Goal: Task Accomplishment & Management: Use online tool/utility

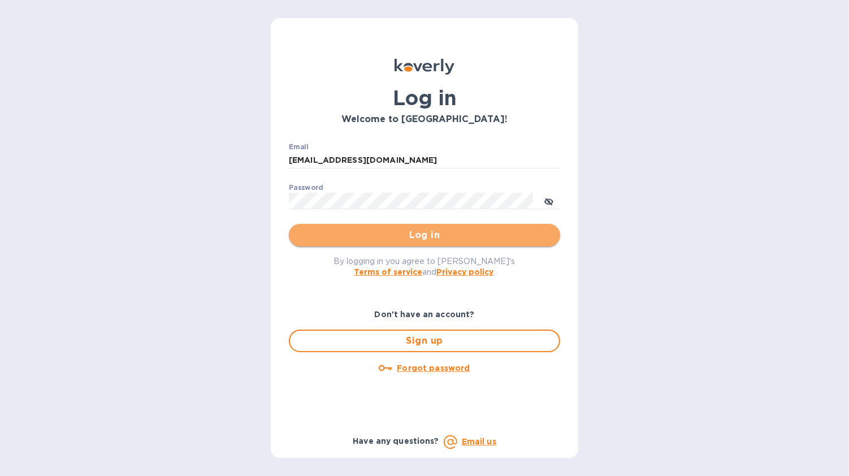
click at [424, 239] on span "Log in" at bounding box center [424, 235] width 253 height 14
click at [427, 236] on span "Log in" at bounding box center [424, 235] width 253 height 14
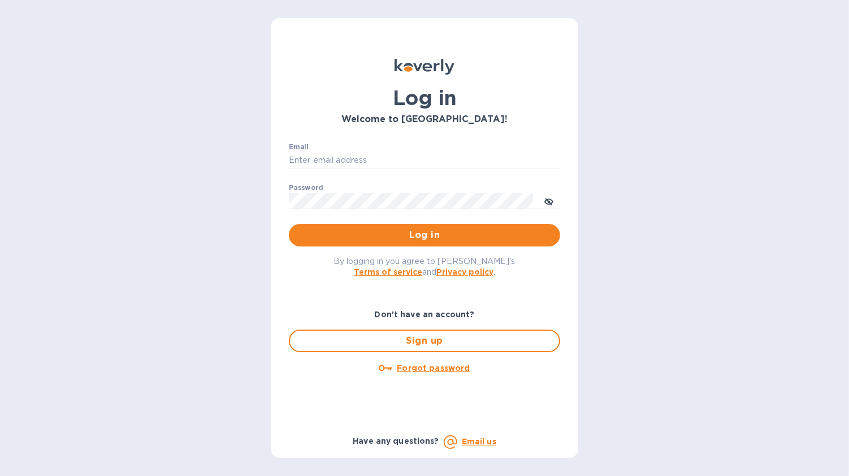
type input "[EMAIL_ADDRESS][DOMAIN_NAME]"
click at [414, 234] on span "Log in" at bounding box center [424, 235] width 253 height 14
type input "[EMAIL_ADDRESS][DOMAIN_NAME]"
click at [420, 236] on span "Log in" at bounding box center [424, 235] width 253 height 14
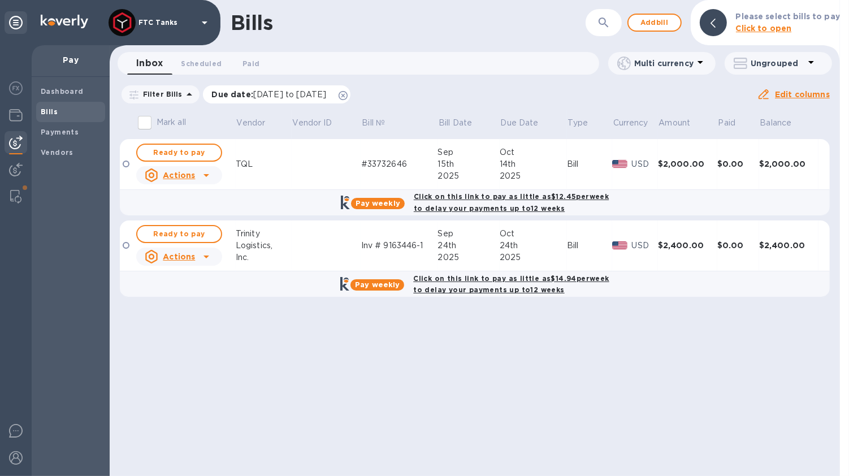
click at [348, 98] on icon at bounding box center [342, 95] width 9 height 9
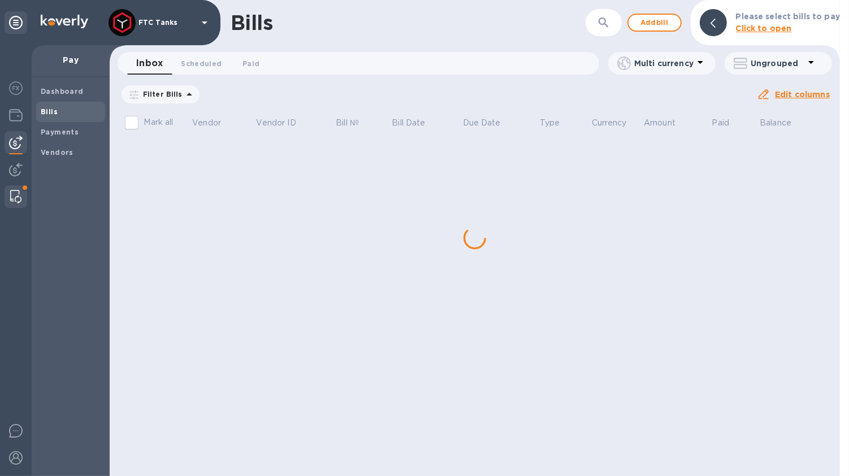
click at [8, 202] on div at bounding box center [16, 196] width 20 height 23
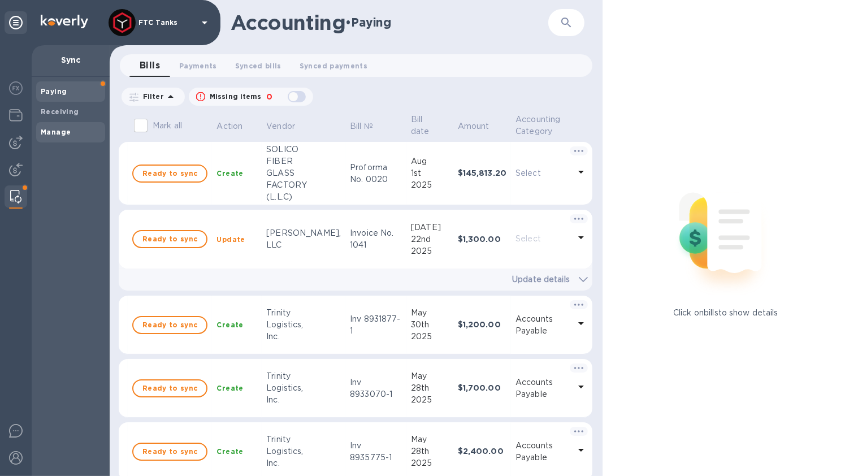
click at [58, 129] on b "Manage" at bounding box center [56, 132] width 30 height 8
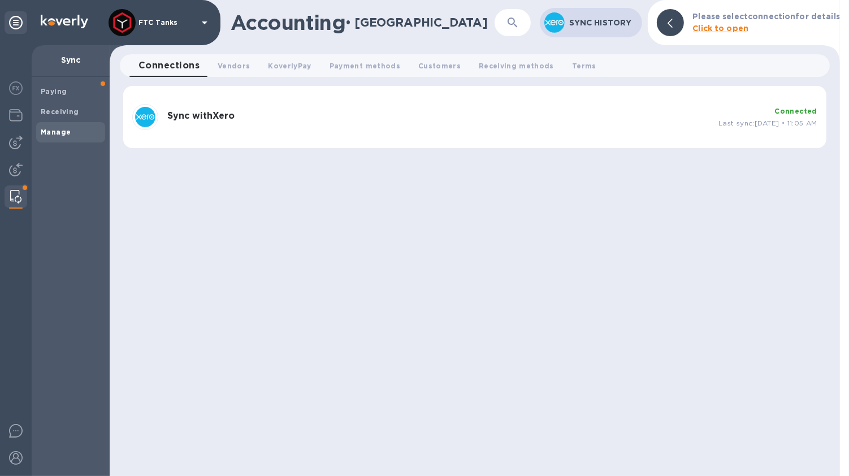
click at [438, 132] on div "Sync with Xero Connected Last sync: Sep 30, 2025 • 11:05 AM" at bounding box center [475, 116] width 694 height 35
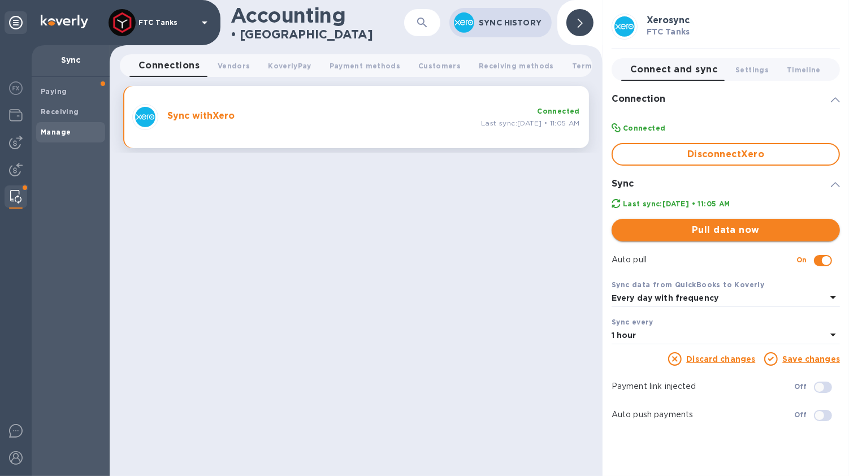
click at [740, 238] on button "Pull data now" at bounding box center [725, 230] width 228 height 23
click at [701, 233] on span "Done" at bounding box center [725, 230] width 210 height 14
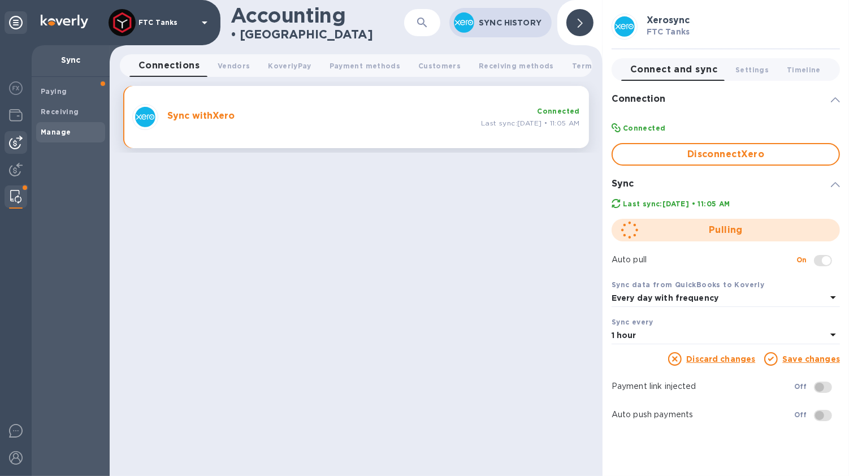
click at [13, 138] on img at bounding box center [16, 143] width 14 height 14
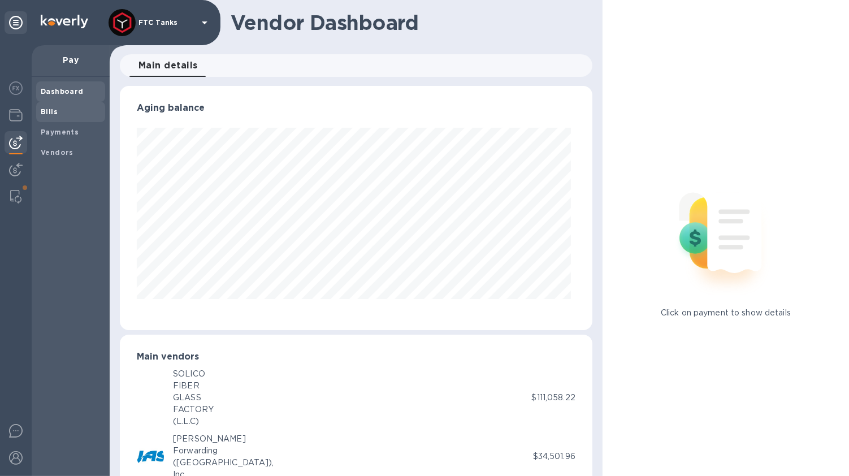
scroll to position [244, 468]
click at [53, 111] on b "Bills" at bounding box center [49, 111] width 17 height 8
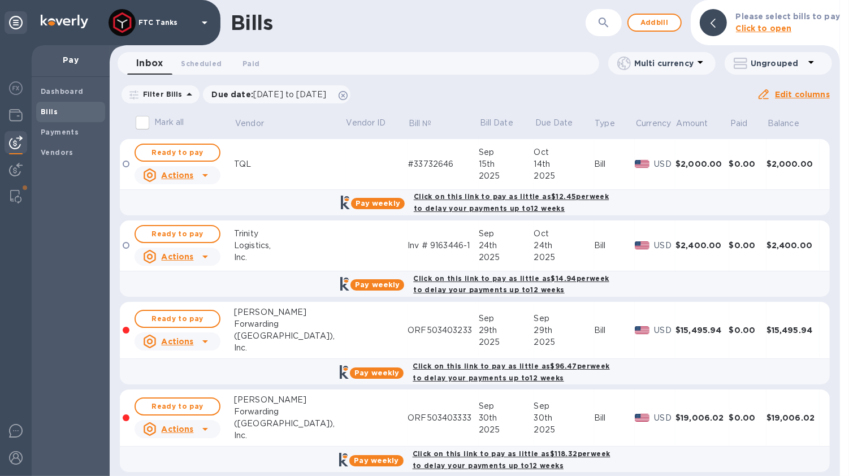
scroll to position [7, 0]
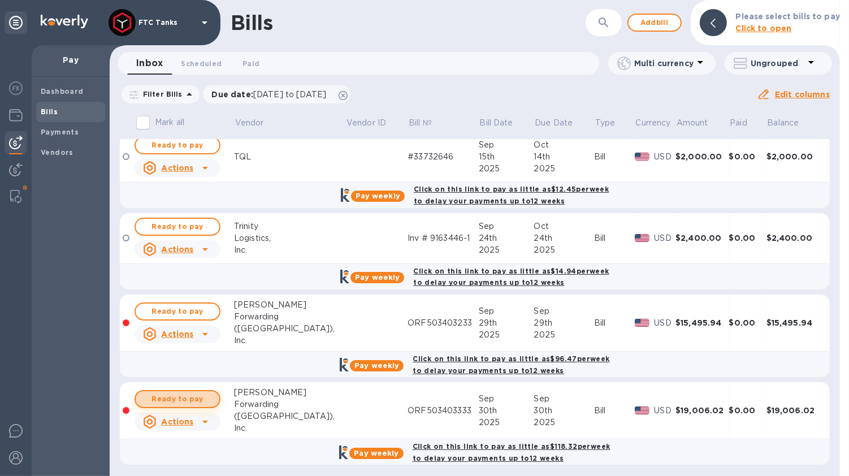
click at [196, 397] on span "Ready to pay" at bounding box center [178, 399] width 66 height 14
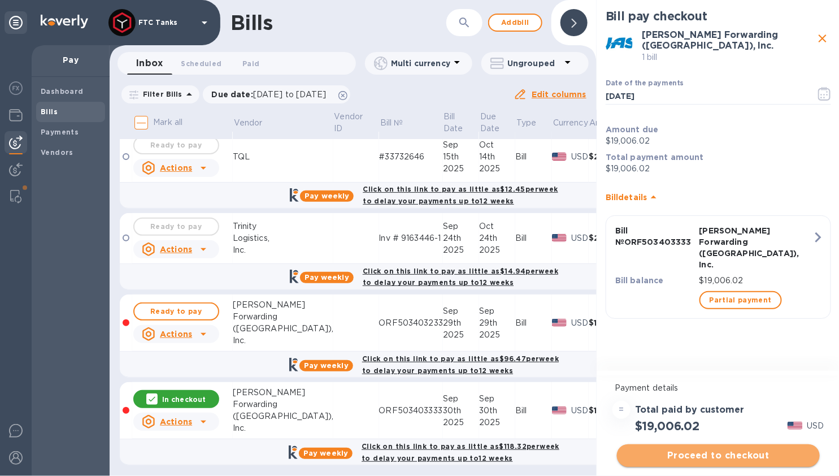
click at [681, 451] on span "Proceed to checkout" at bounding box center [718, 456] width 185 height 14
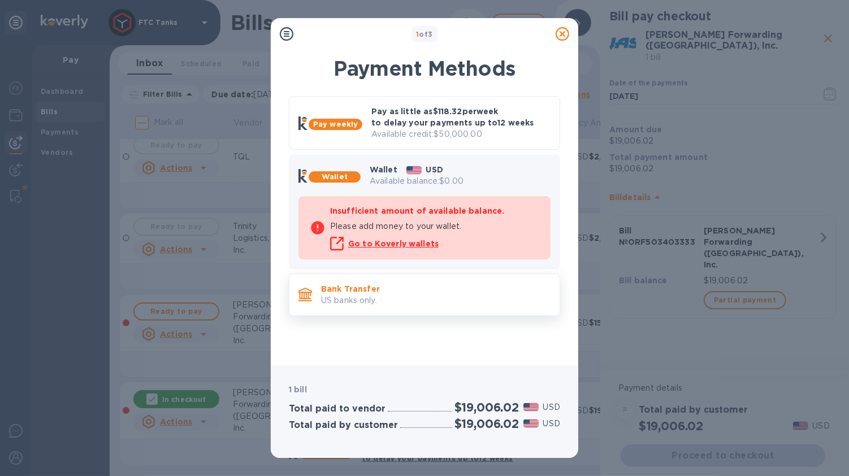
click at [417, 291] on p "Bank Transfer" at bounding box center [435, 288] width 229 height 11
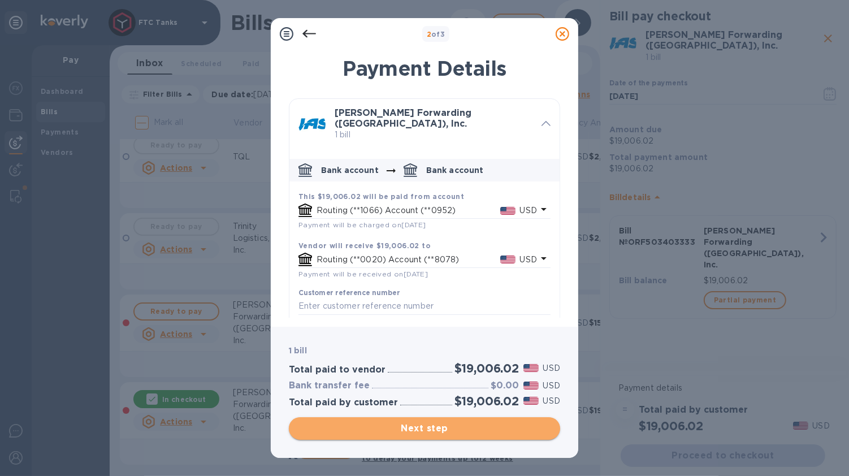
click at [457, 428] on span "Next step" at bounding box center [424, 429] width 253 height 14
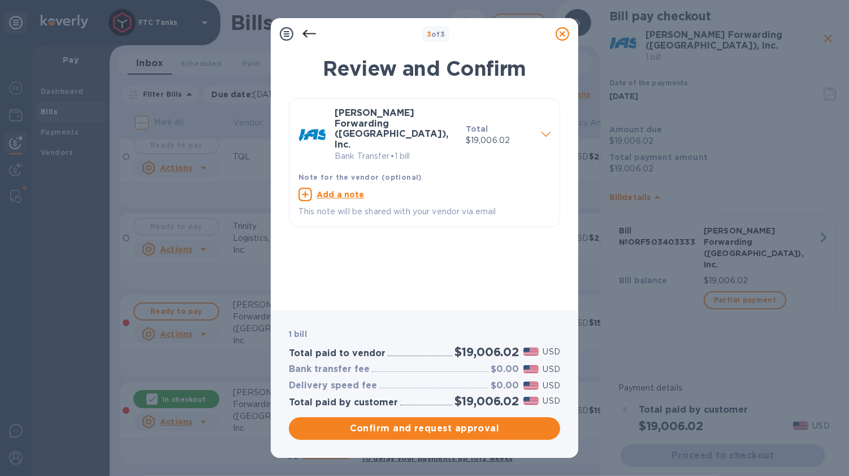
click at [356, 190] on u "Add a note" at bounding box center [340, 194] width 48 height 9
click at [337, 191] on textarea at bounding box center [415, 196] width 234 height 10
paste textarea "INVOICE ORF503403333"
type textarea "INVOICE ORF503403333"
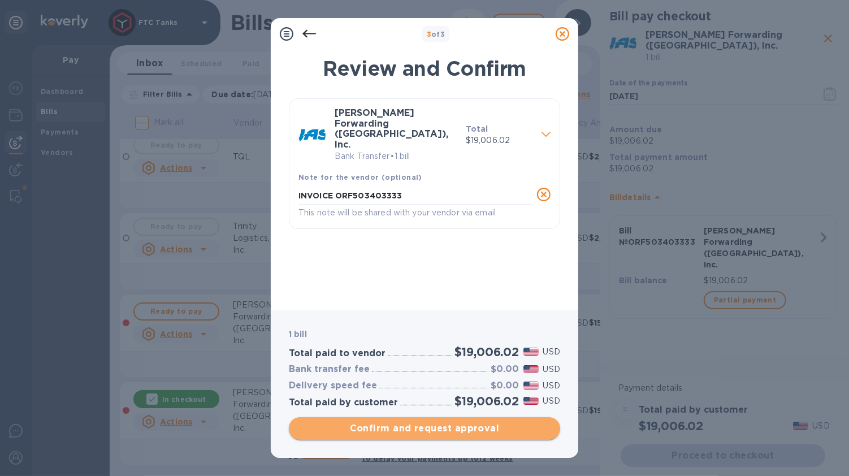
click at [479, 430] on span "Confirm and request approval" at bounding box center [424, 429] width 253 height 14
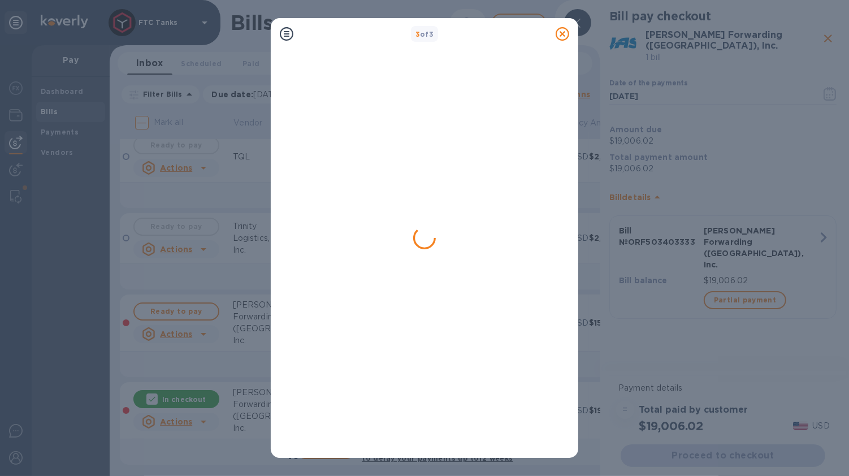
scroll to position [0, 0]
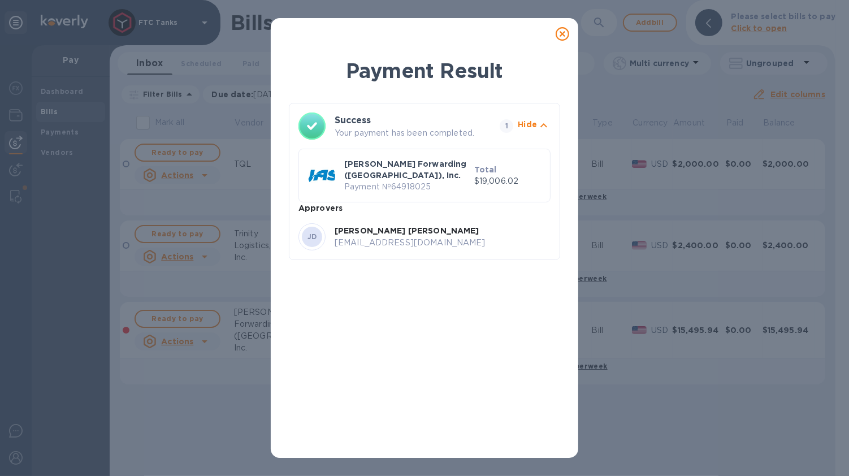
click at [561, 35] on icon at bounding box center [562, 34] width 14 height 14
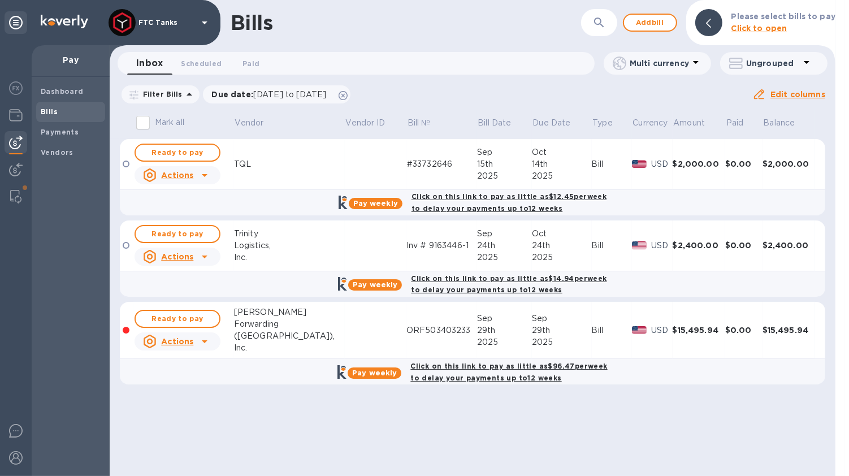
drag, startPoint x: 561, startPoint y: 35, endPoint x: 534, endPoint y: 65, distance: 40.4
click at [561, 35] on icon at bounding box center [562, 34] width 14 height 14
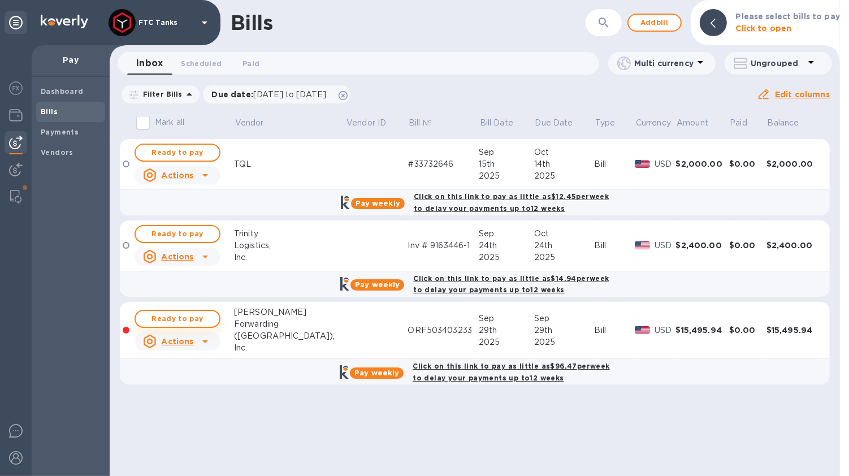
click at [206, 316] on span "Ready to pay" at bounding box center [178, 319] width 66 height 14
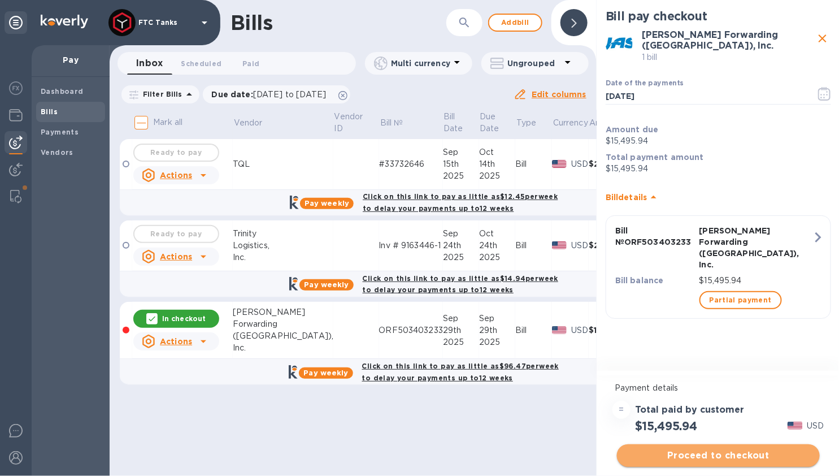
click at [729, 459] on span "Proceed to checkout" at bounding box center [718, 456] width 185 height 14
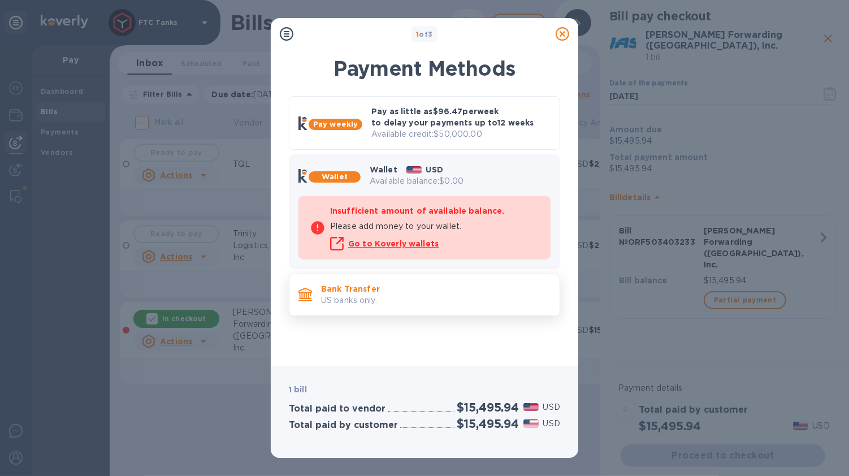
click at [371, 288] on p "Bank Transfer" at bounding box center [435, 288] width 229 height 11
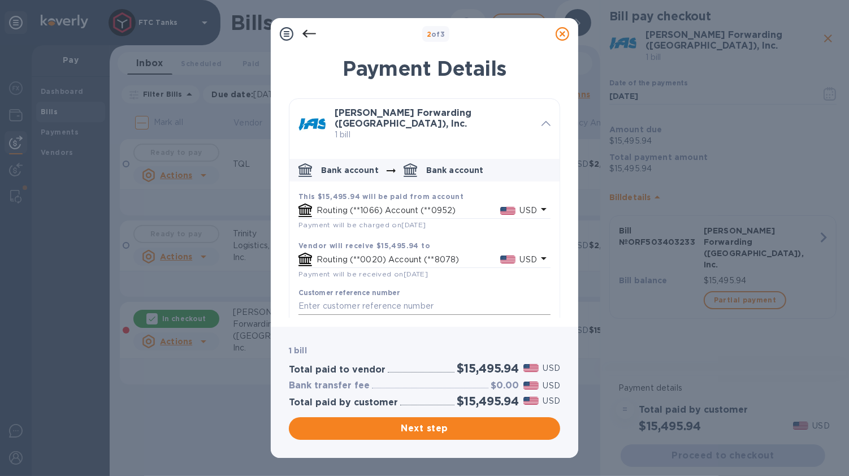
click at [345, 298] on input "default-method" at bounding box center [424, 306] width 252 height 17
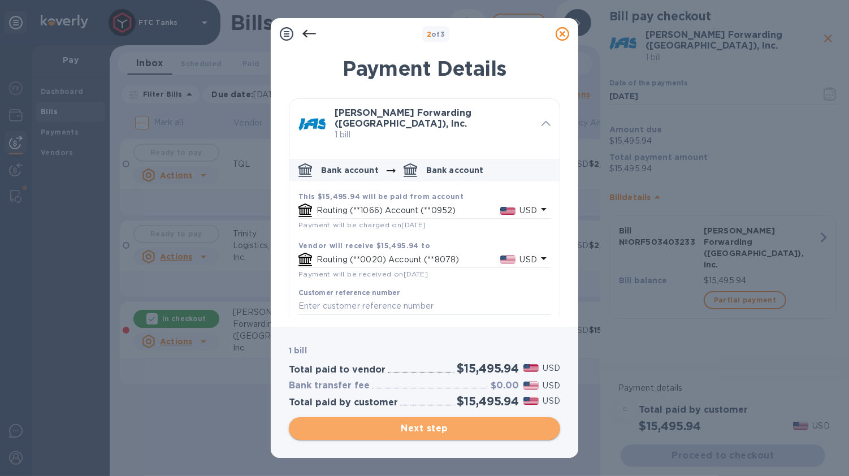
click at [429, 429] on span "Next step" at bounding box center [424, 429] width 253 height 14
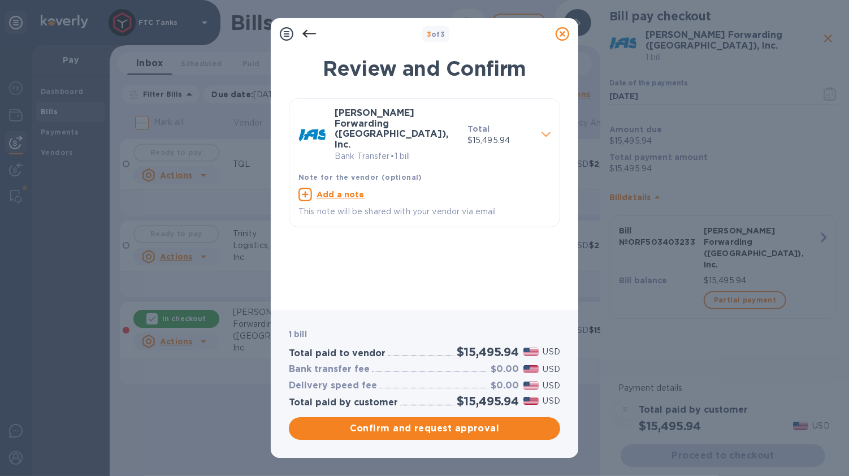
click at [384, 188] on div "Add a note" at bounding box center [424, 195] width 252 height 14
click at [353, 191] on textarea at bounding box center [415, 196] width 234 height 10
paste textarea "INVOICE ORF503403233"
type textarea "INVOICE ORF503403233"
click at [511, 431] on span "Confirm and request approval" at bounding box center [424, 429] width 253 height 14
